Goal: Information Seeking & Learning: Learn about a topic

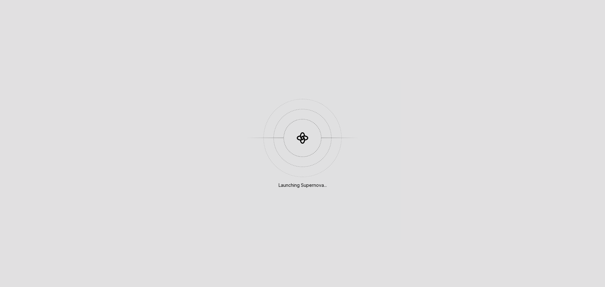
click at [290, 136] on div at bounding box center [303, 138] width 38 height 38
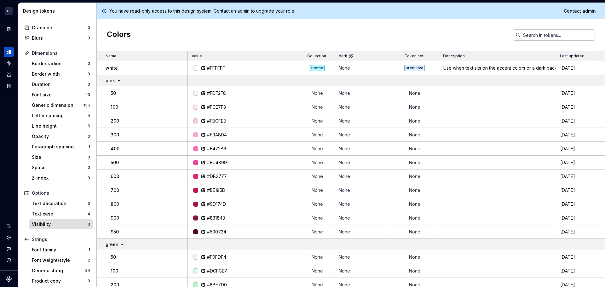
scroll to position [58, 0]
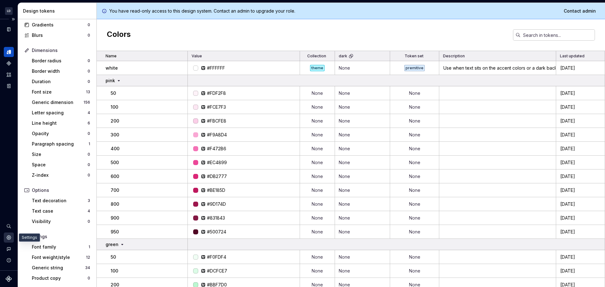
click at [9, 235] on icon "Settings" at bounding box center [9, 238] width 6 height 6
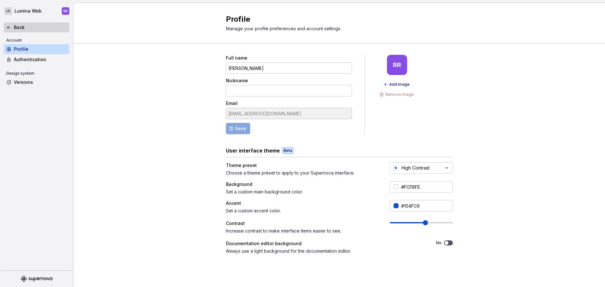
click at [6, 28] on icon at bounding box center [8, 27] width 5 height 5
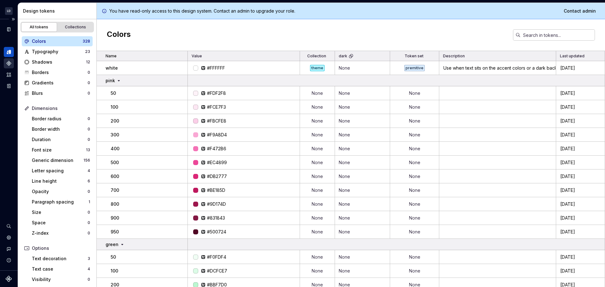
click at [8, 63] on icon "Components" at bounding box center [9, 63] width 4 height 4
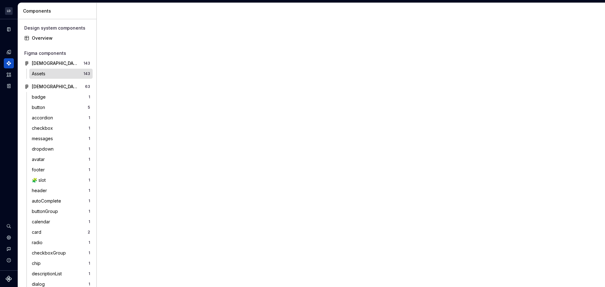
click at [51, 69] on div "Assets 143" at bounding box center [60, 74] width 63 height 10
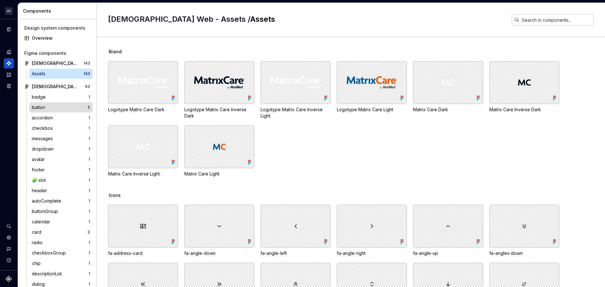
click at [56, 106] on div "button" at bounding box center [60, 107] width 56 height 6
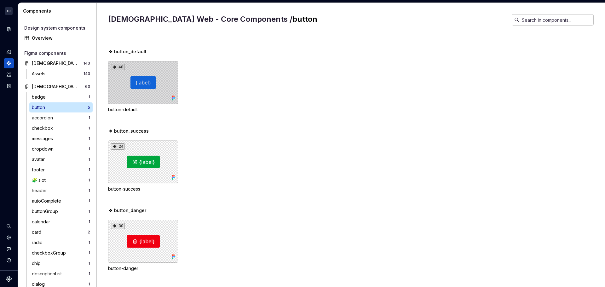
click at [134, 82] on div "48" at bounding box center [143, 82] width 70 height 43
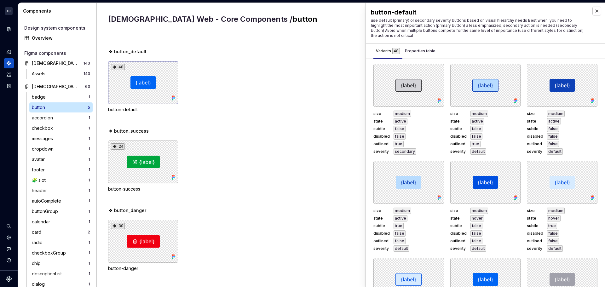
click at [306, 149] on div "24 button-success" at bounding box center [356, 167] width 497 height 52
click at [419, 52] on div "Properties table" at bounding box center [420, 51] width 31 height 6
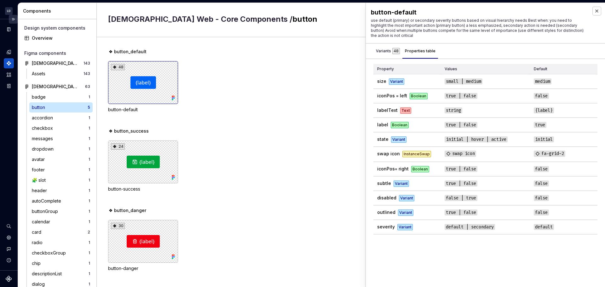
click at [13, 20] on button "Expand sidebar" at bounding box center [13, 19] width 9 height 9
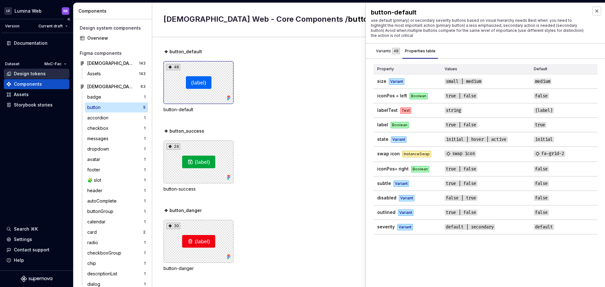
click at [43, 73] on div "Design tokens" at bounding box center [30, 74] width 32 height 6
